Goal: Check status: Check status

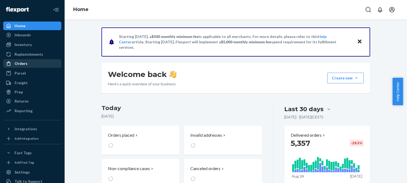
click at [38, 62] on div "Orders" at bounding box center [32, 64] width 57 height 8
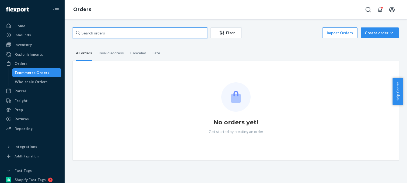
click at [91, 32] on input "text" at bounding box center [140, 32] width 135 height 11
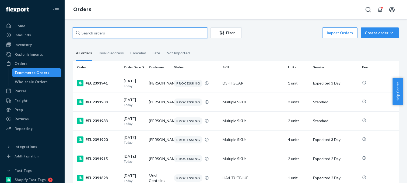
paste input "#EU2376048"
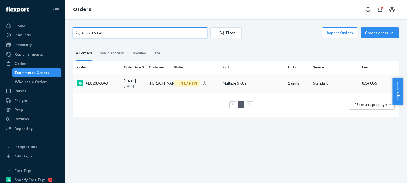
type input "#EU2376048"
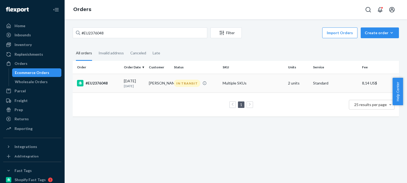
click at [122, 85] on td "[DATE] [DATE]" at bounding box center [134, 83] width 25 height 19
